Goal: Task Accomplishment & Management: Manage account settings

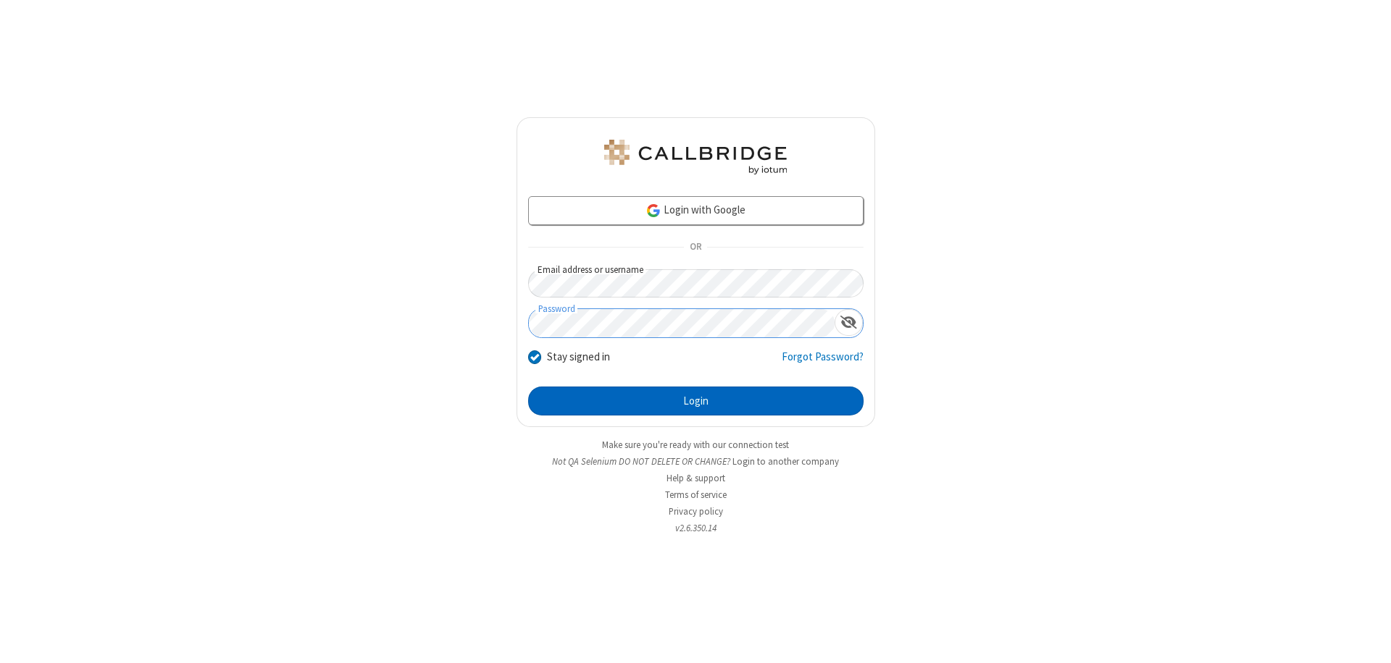
click at [695, 401] on button "Login" at bounding box center [695, 401] width 335 height 29
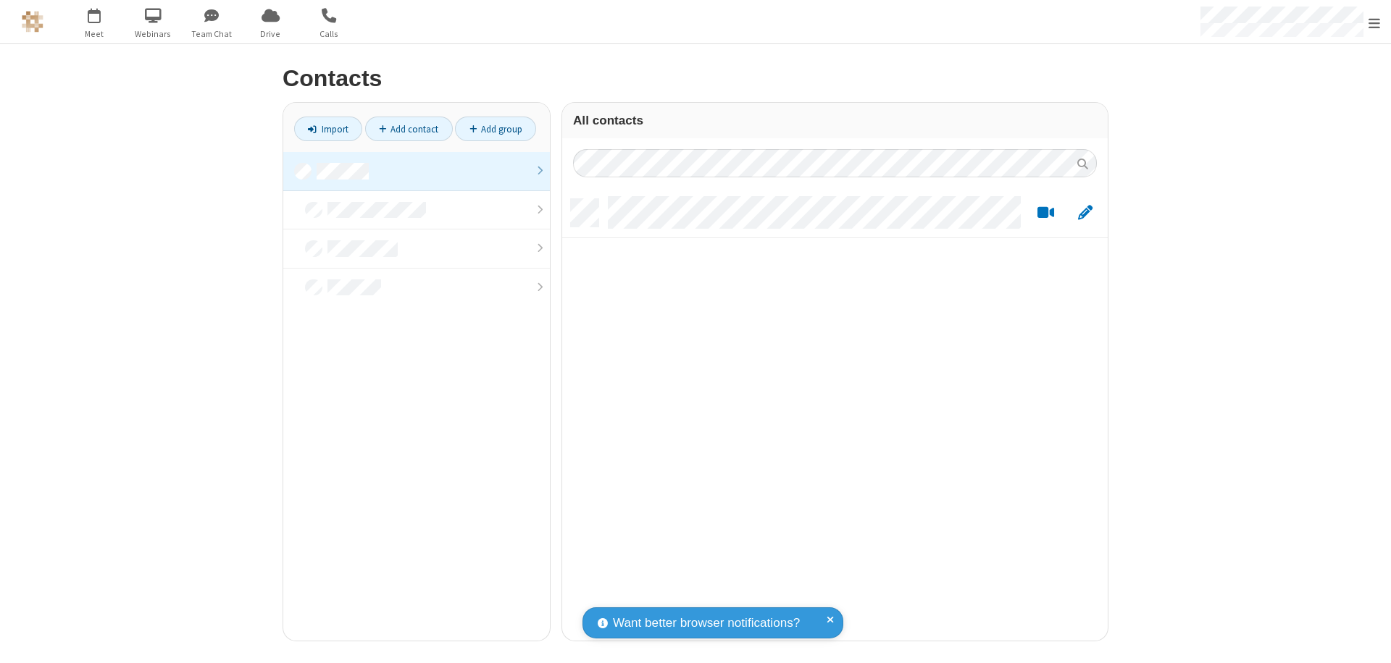
scroll to position [442, 535]
click at [416, 171] on link at bounding box center [416, 171] width 267 height 39
click at [409, 129] on link "Add contact" at bounding box center [409, 129] width 88 height 25
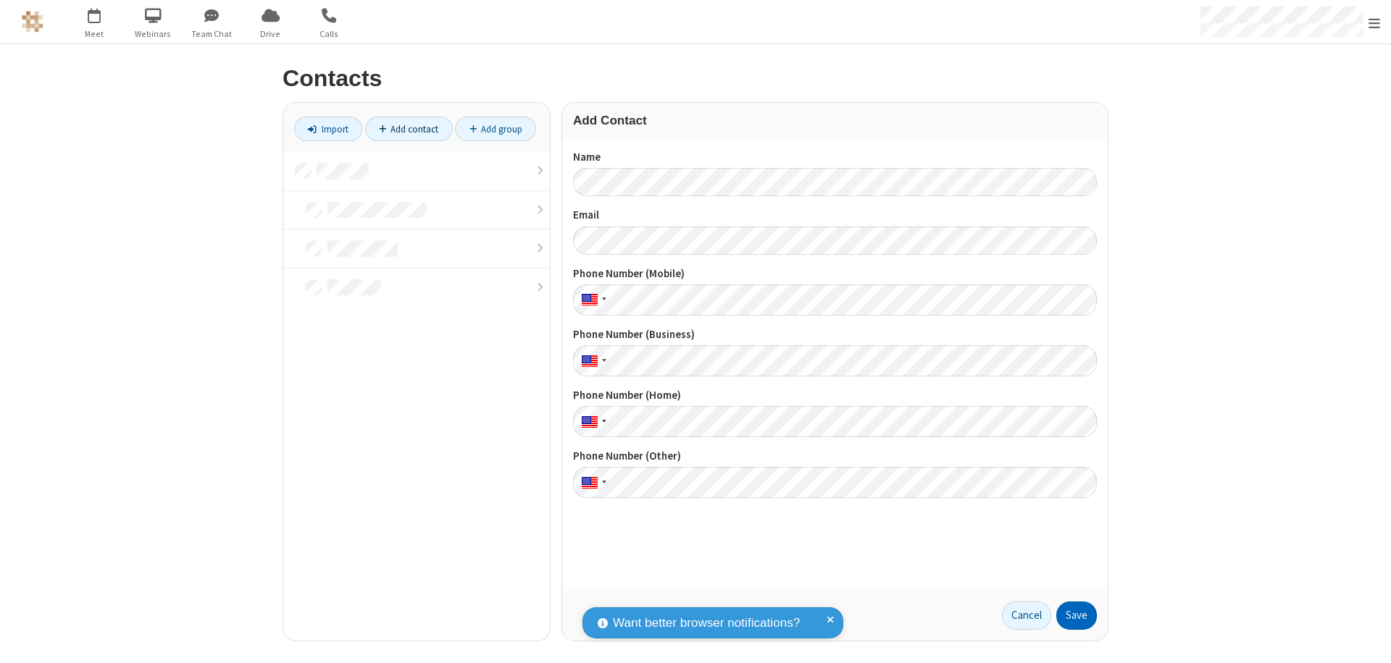
click at [1076, 616] on button "Save" at bounding box center [1076, 616] width 41 height 29
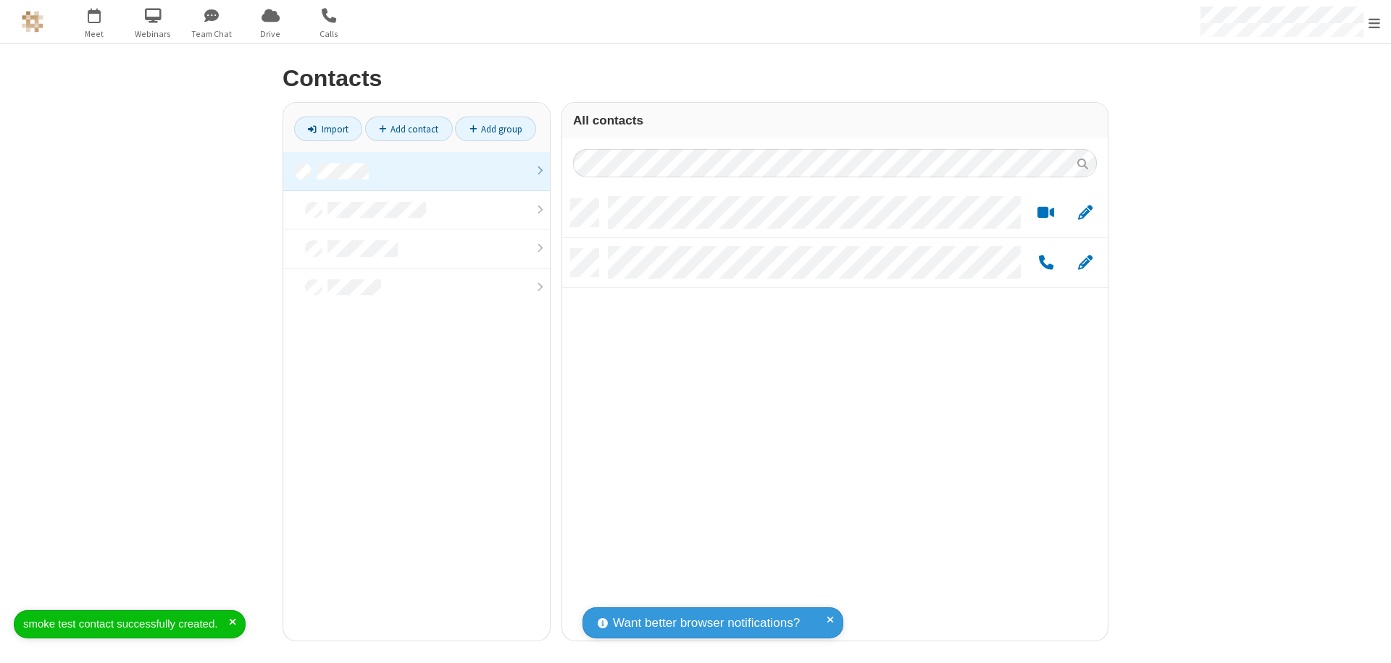
scroll to position [442, 535]
